Goal: Task Accomplishment & Management: Use online tool/utility

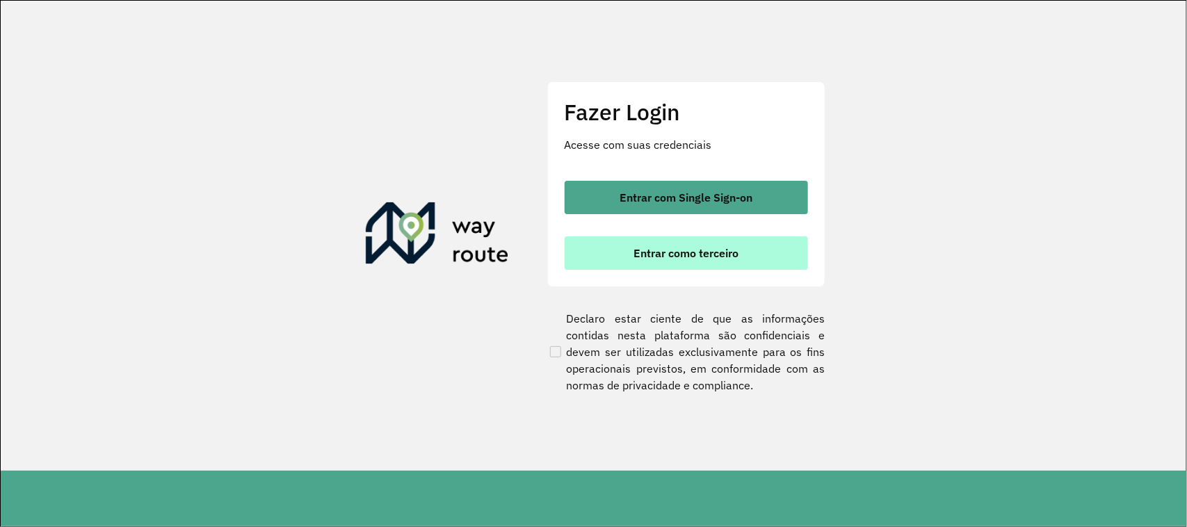
click at [678, 248] on span "Entrar como terceiro" at bounding box center [685, 253] width 105 height 11
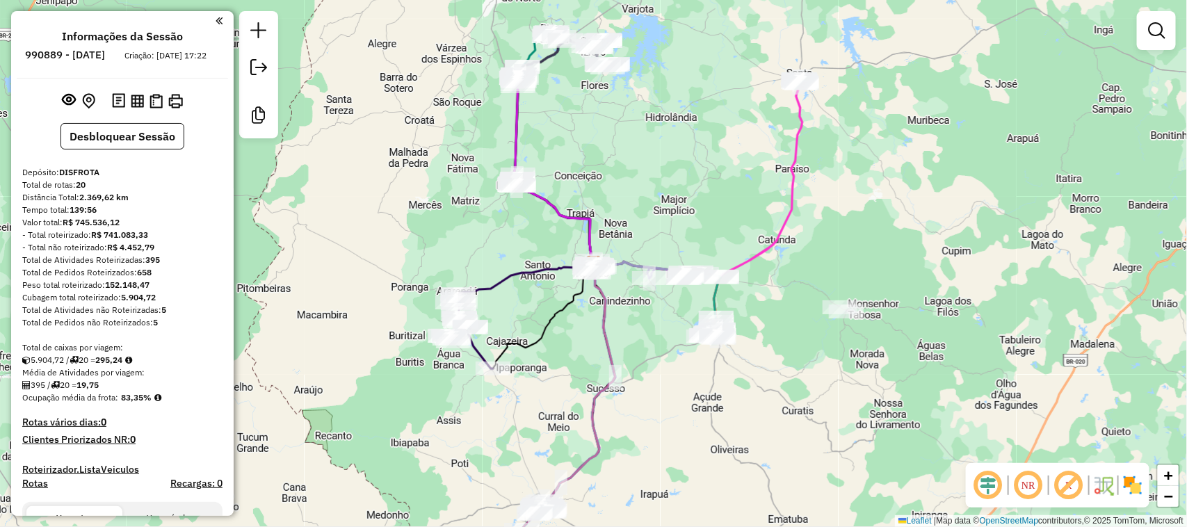
click at [665, 138] on div "Janela de atendimento Grade de atendimento Capacidade Transportadoras Veículos …" at bounding box center [593, 263] width 1187 height 527
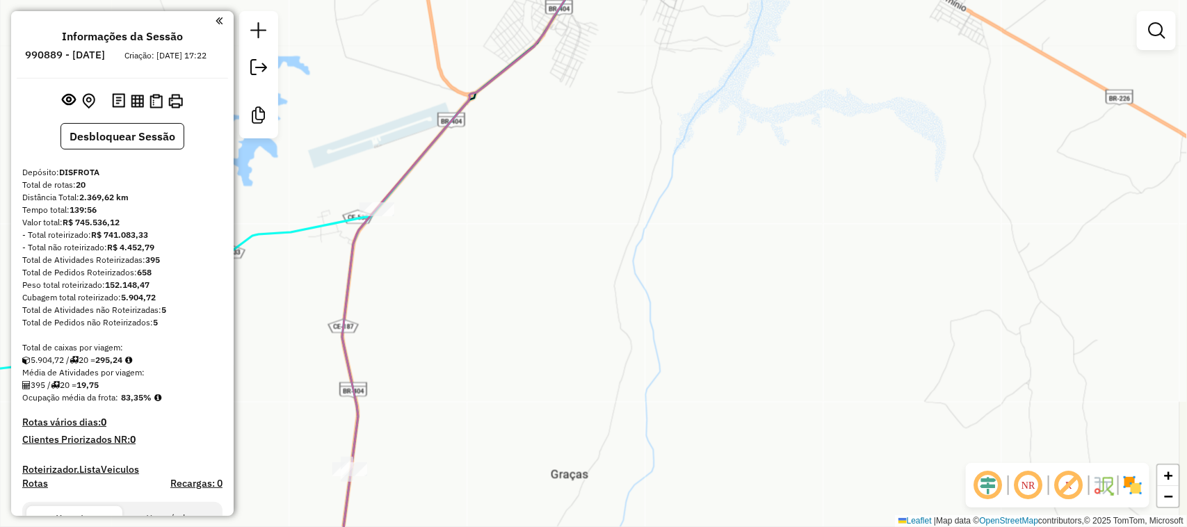
drag, startPoint x: 661, startPoint y: 136, endPoint x: 595, endPoint y: 296, distance: 173.3
click at [598, 292] on div "Janela de atendimento Grade de atendimento Capacidade Transportadoras Veículos …" at bounding box center [593, 263] width 1187 height 527
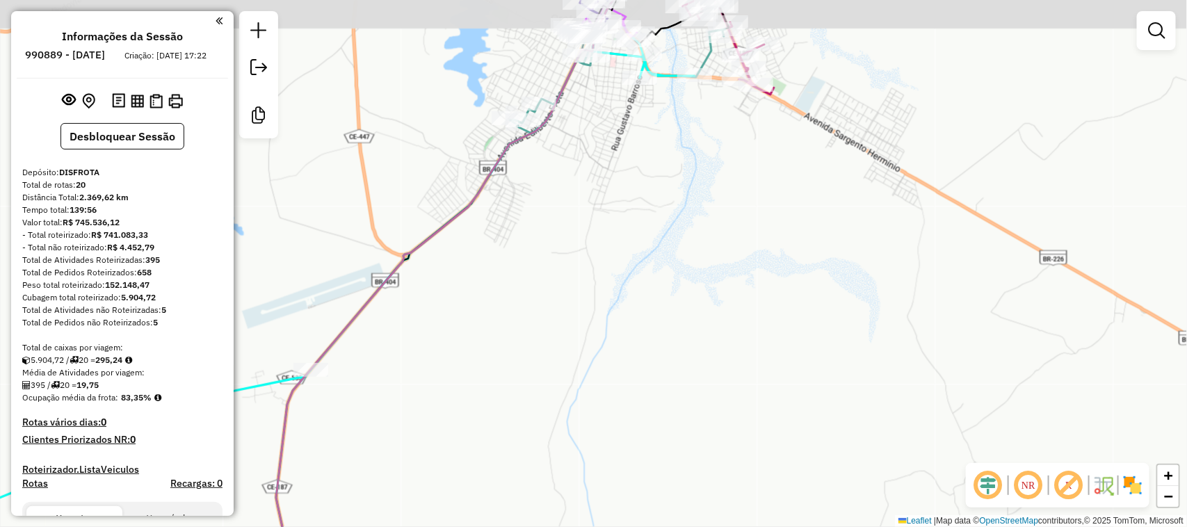
drag, startPoint x: 597, startPoint y: 179, endPoint x: 599, endPoint y: 335, distance: 155.8
click at [599, 335] on div "Janela de atendimento Grade de atendimento Capacidade Transportadoras Veículos …" at bounding box center [593, 263] width 1187 height 527
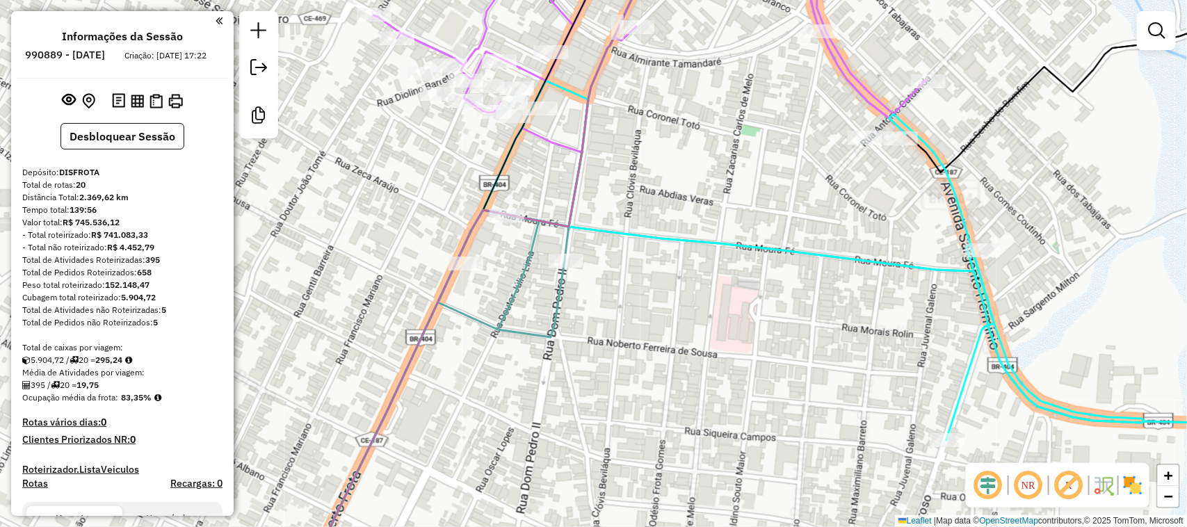
drag, startPoint x: 661, startPoint y: 143, endPoint x: 696, endPoint y: 200, distance: 67.7
click at [696, 200] on div "Janela de atendimento Grade de atendimento Capacidade Transportadoras Veículos …" at bounding box center [593, 263] width 1187 height 527
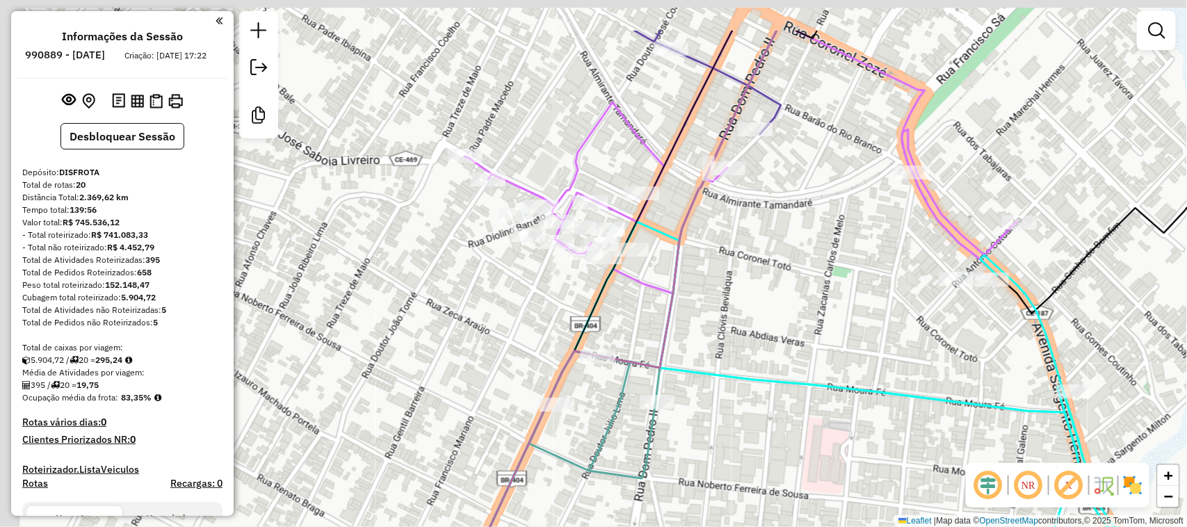
drag, startPoint x: 758, startPoint y: 227, endPoint x: 859, endPoint y: 377, distance: 180.9
click at [857, 375] on div "Janela de atendimento Grade de atendimento Capacidade Transportadoras Veículos …" at bounding box center [593, 263] width 1187 height 527
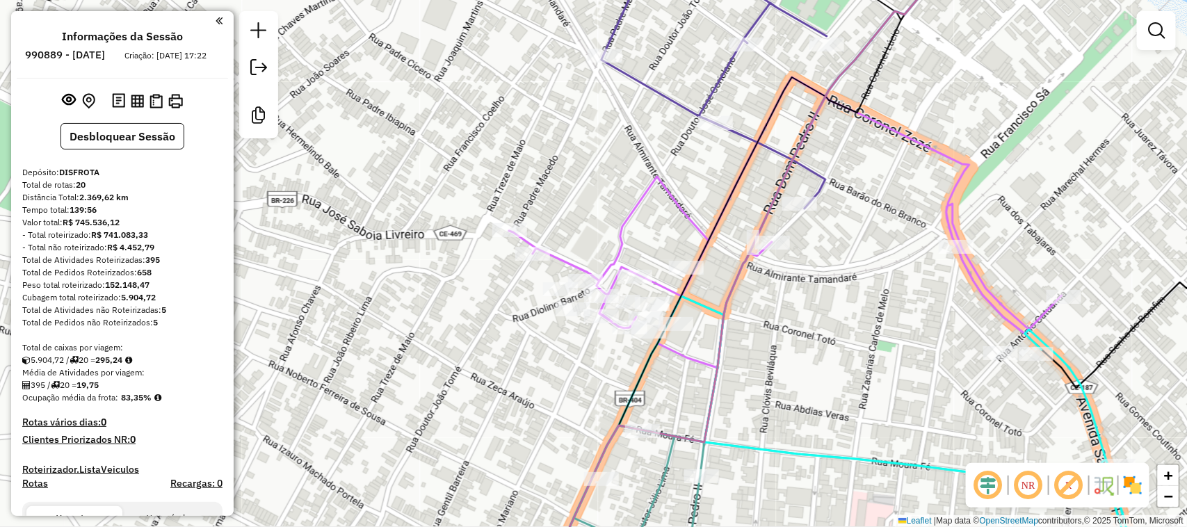
drag, startPoint x: 883, startPoint y: 157, endPoint x: 892, endPoint y: 262, distance: 105.4
click at [892, 262] on div "Janela de atendimento Grade de atendimento Capacidade Transportadoras Veículos …" at bounding box center [593, 263] width 1187 height 527
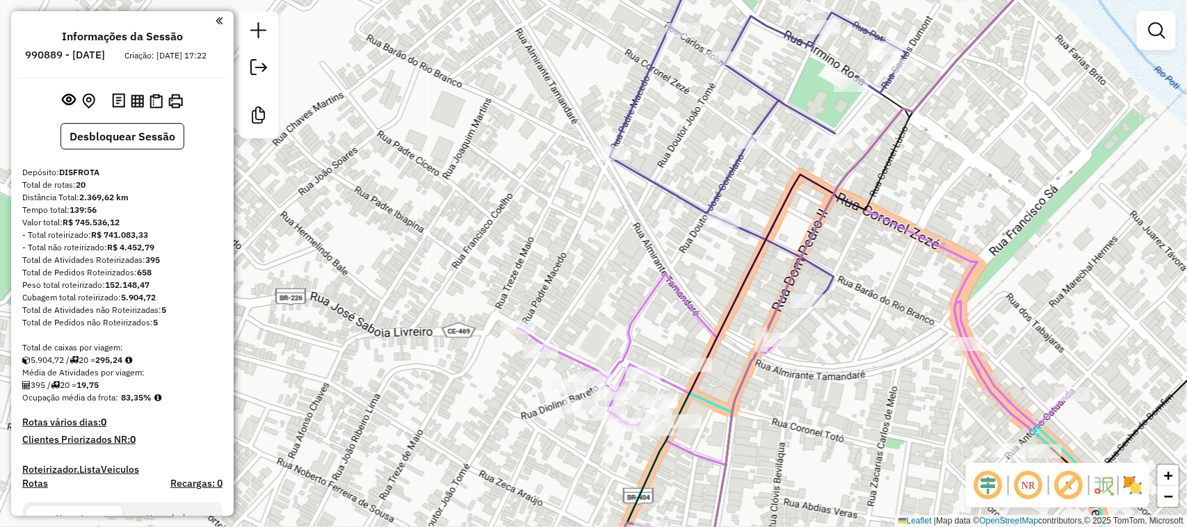
drag, startPoint x: 761, startPoint y: 136, endPoint x: 752, endPoint y: 148, distance: 14.9
click at [754, 146] on icon at bounding box center [758, 126] width 297 height 359
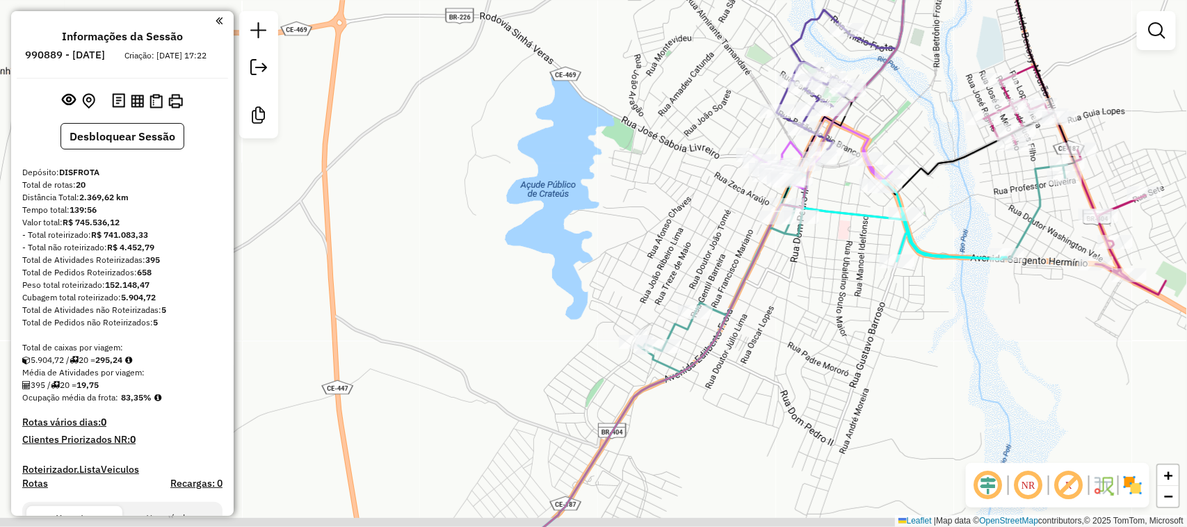
drag, startPoint x: 738, startPoint y: 335, endPoint x: 794, endPoint y: 275, distance: 82.1
click at [791, 276] on div "Janela de atendimento Grade de atendimento Capacidade Transportadoras Veículos …" at bounding box center [593, 263] width 1187 height 527
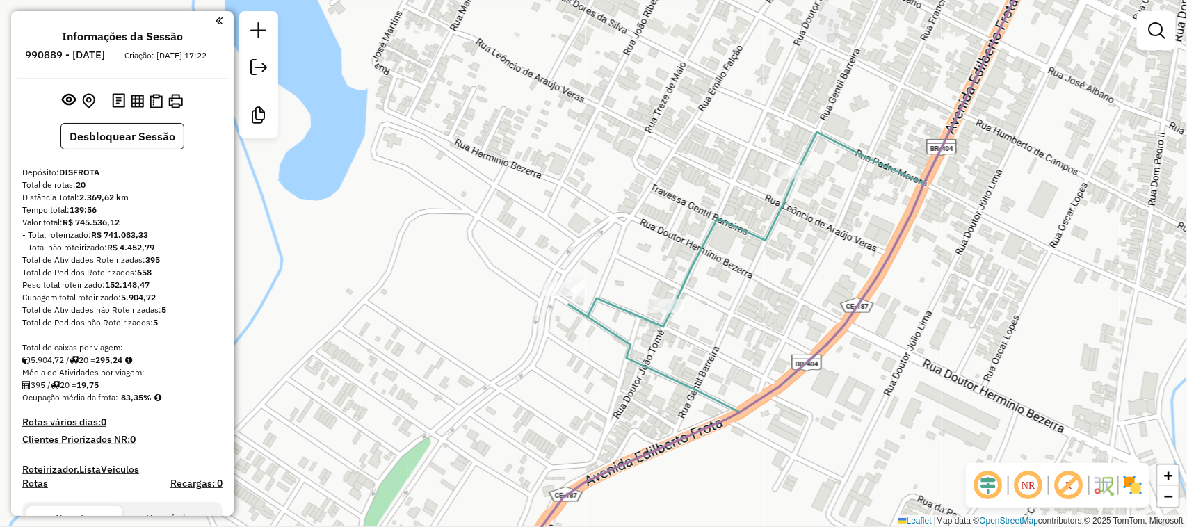
drag, startPoint x: 601, startPoint y: 298, endPoint x: 586, endPoint y: 296, distance: 15.4
click at [586, 296] on div "Janela de atendimento Grade de atendimento Capacidade Transportadoras Veículos …" at bounding box center [593, 263] width 1187 height 527
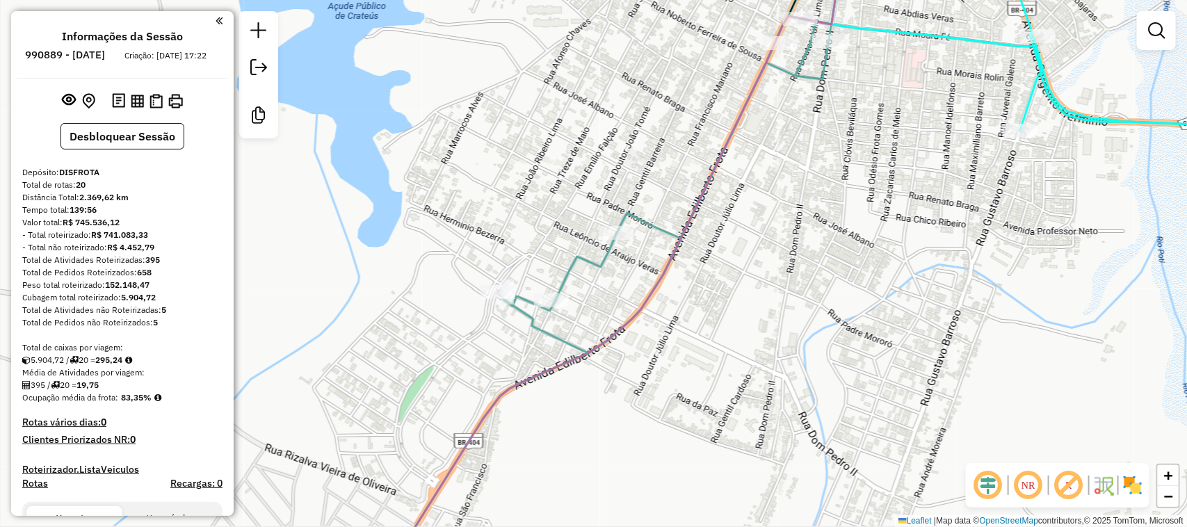
drag, startPoint x: 800, startPoint y: 202, endPoint x: 790, endPoint y: 299, distance: 97.8
click at [790, 299] on div "Janela de atendimento Grade de atendimento Capacidade Transportadoras Veículos …" at bounding box center [593, 263] width 1187 height 527
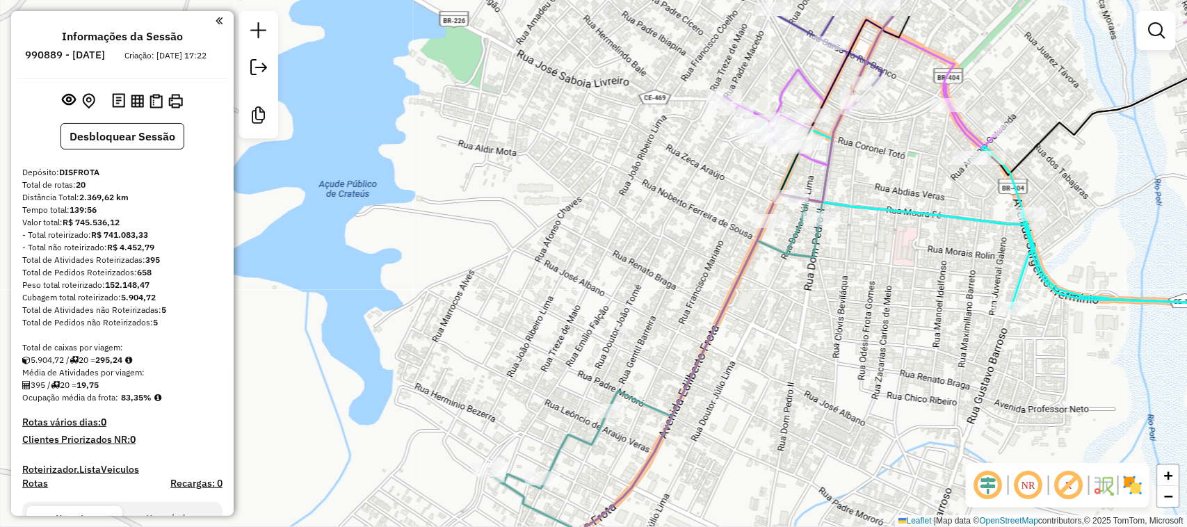
drag, startPoint x: 829, startPoint y: 289, endPoint x: 818, endPoint y: 307, distance: 20.9
click at [818, 307] on div "Janela de atendimento Grade de atendimento Capacidade Transportadoras Veículos …" at bounding box center [593, 263] width 1187 height 527
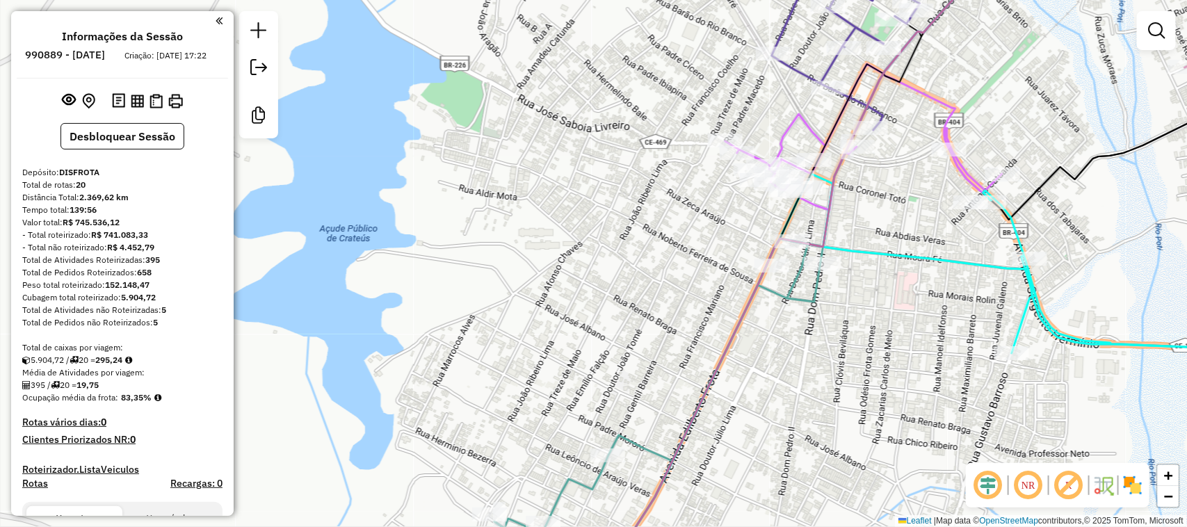
drag, startPoint x: 885, startPoint y: 242, endPoint x: 903, endPoint y: 322, distance: 81.8
click at [901, 320] on icon at bounding box center [871, 390] width 722 height 433
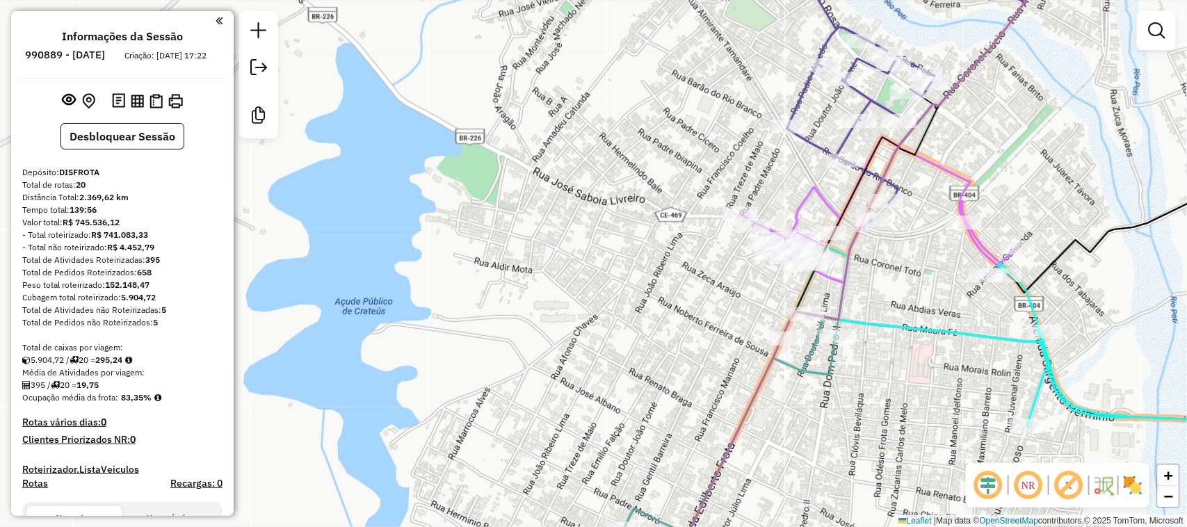
drag, startPoint x: 894, startPoint y: 398, endPoint x: 817, endPoint y: 415, distance: 79.1
click at [871, 321] on div "Janela de atendimento Grade de atendimento Capacidade Transportadoras Veículos …" at bounding box center [593, 263] width 1187 height 527
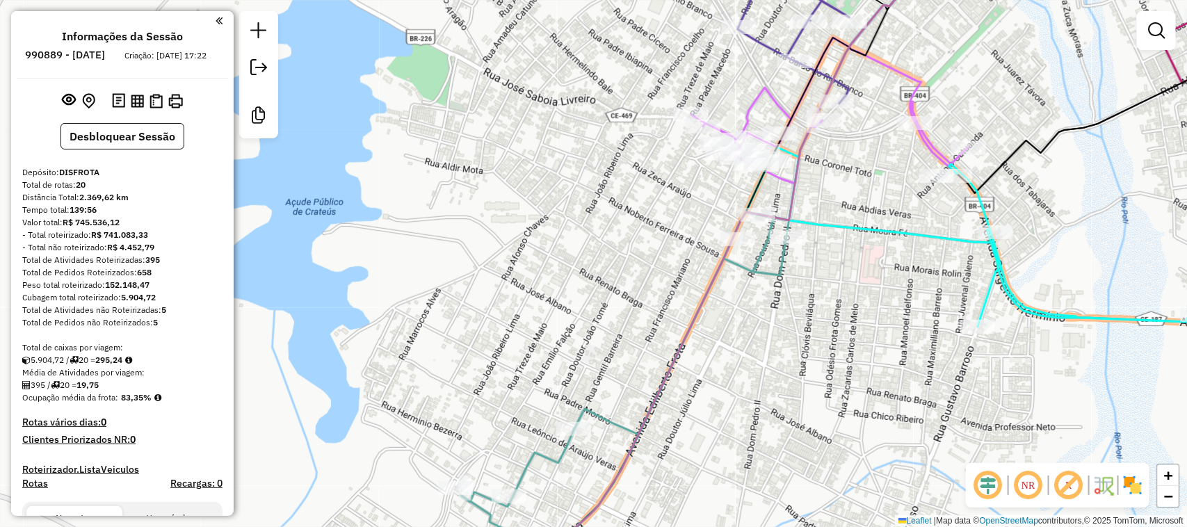
drag, startPoint x: 817, startPoint y: 415, endPoint x: 782, endPoint y: 357, distance: 68.0
click at [783, 362] on div "Janela de atendimento Grade de atendimento Capacidade Transportadoras Veículos …" at bounding box center [593, 263] width 1187 height 527
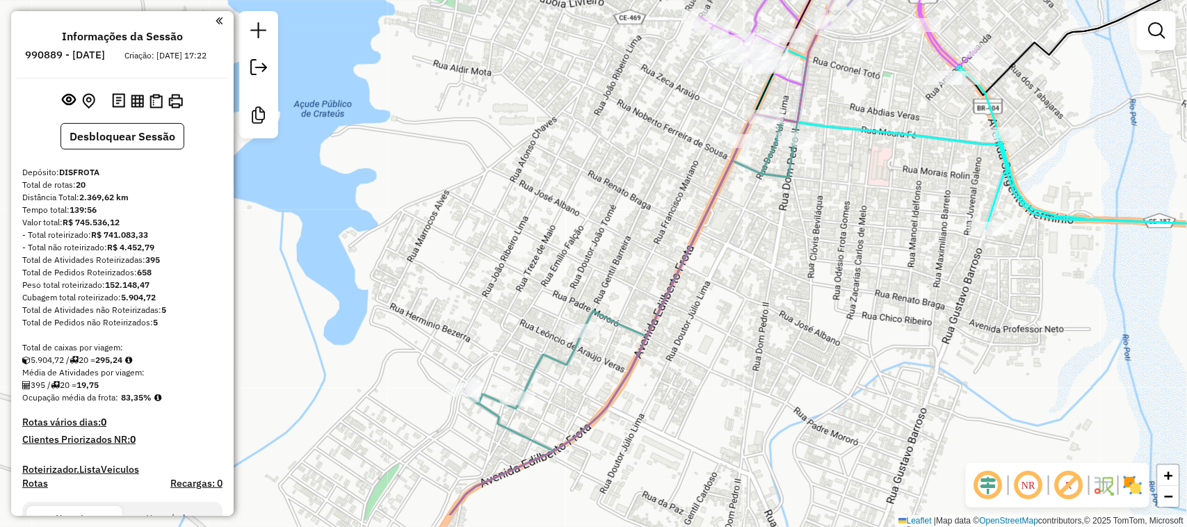
drag, startPoint x: 697, startPoint y: 350, endPoint x: 699, endPoint y: 341, distance: 9.5
click at [699, 341] on div "Janela de atendimento Grade de atendimento Capacidade Transportadoras Veículos …" at bounding box center [593, 263] width 1187 height 527
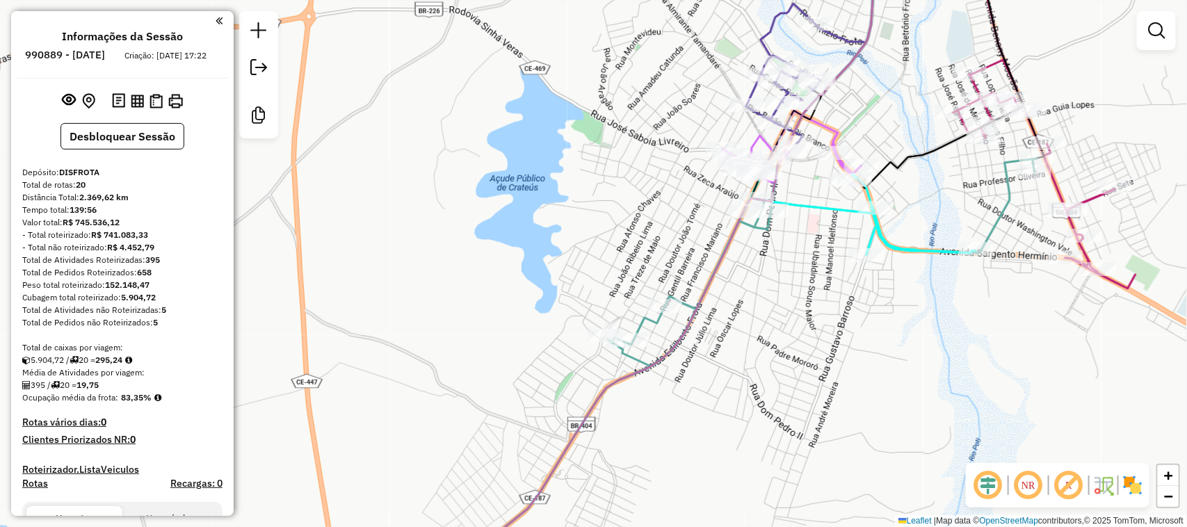
drag, startPoint x: 782, startPoint y: 270, endPoint x: 768, endPoint y: 282, distance: 18.7
click at [768, 282] on div "Janela de atendimento Grade de atendimento Capacidade Transportadoras Veículos …" at bounding box center [593, 263] width 1187 height 527
